Goal: Find specific page/section: Find specific page/section

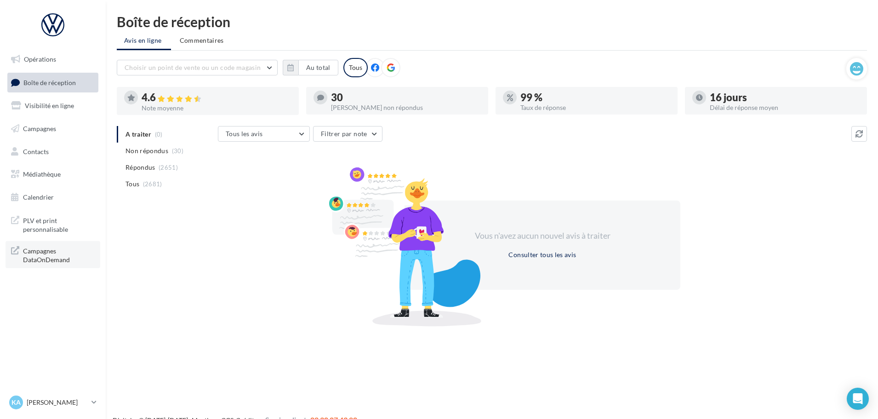
click at [46, 254] on span "Campagnes DataOnDemand" at bounding box center [59, 254] width 72 height 20
click at [44, 170] on span "Médiathèque" at bounding box center [42, 174] width 38 height 8
